Goal: Register for event/course

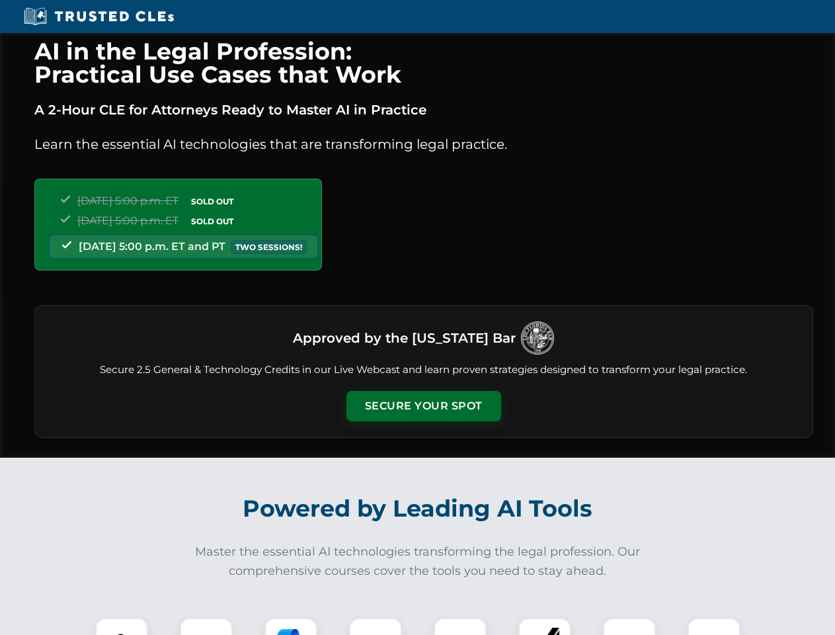
click at [423, 406] on button "Secure Your Spot" at bounding box center [423, 406] width 155 height 30
click at [122, 626] on img at bounding box center [121, 644] width 38 height 38
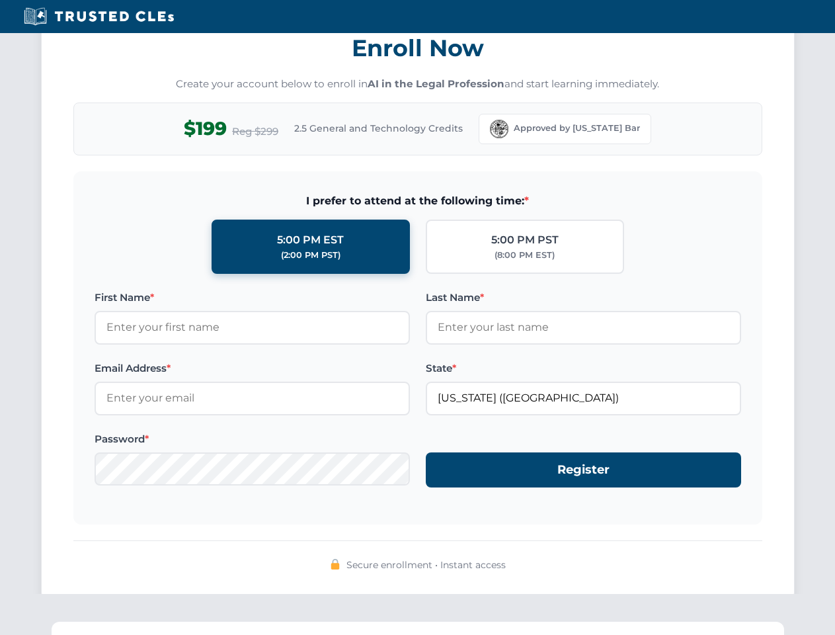
scroll to position [1298, 0]
